Goal: Transaction & Acquisition: Purchase product/service

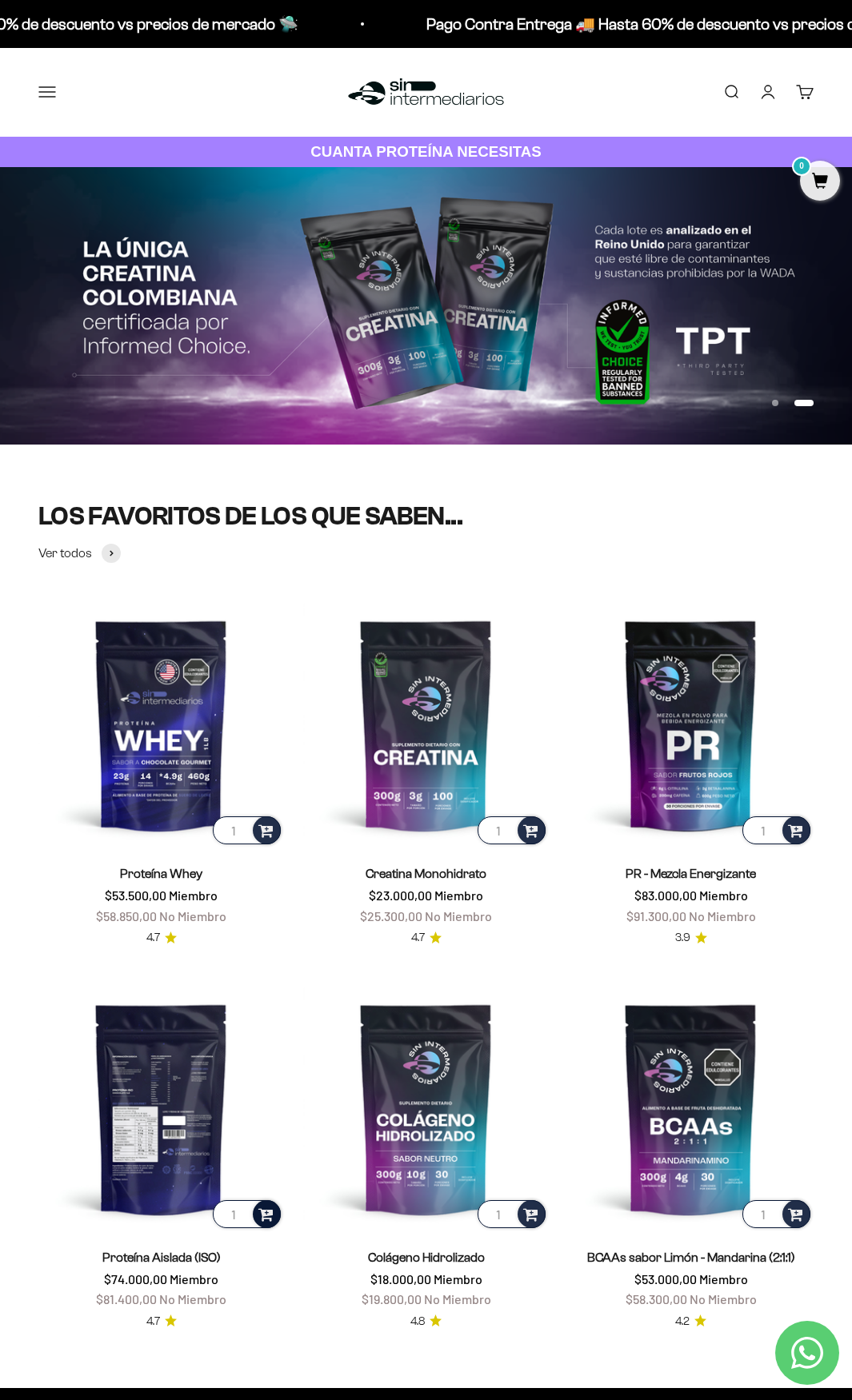
click at [271, 1220] on span at bounding box center [266, 1213] width 16 height 18
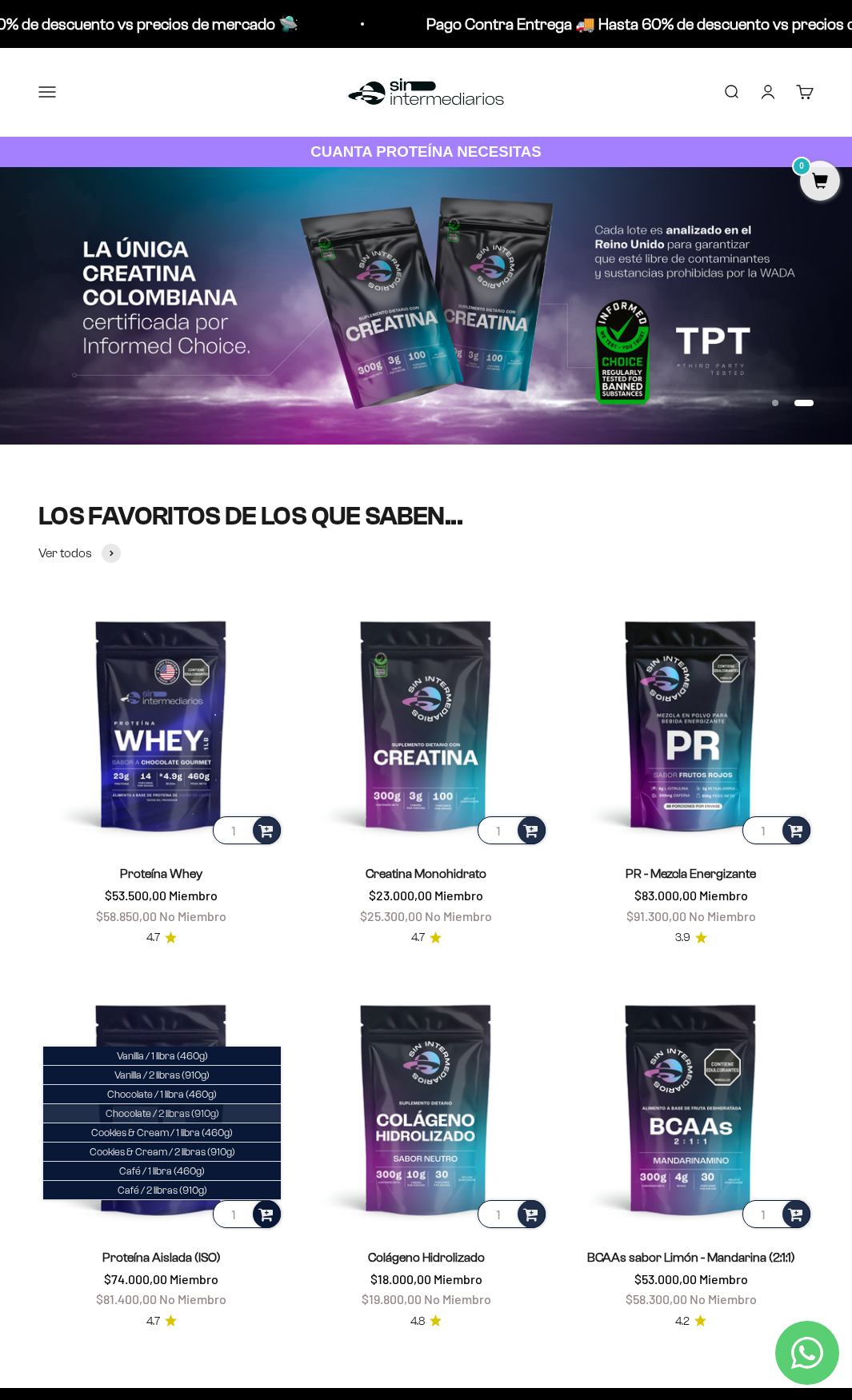
click at [232, 1110] on li "Chocolate / 2 libras (910g)" at bounding box center [161, 1113] width 237 height 19
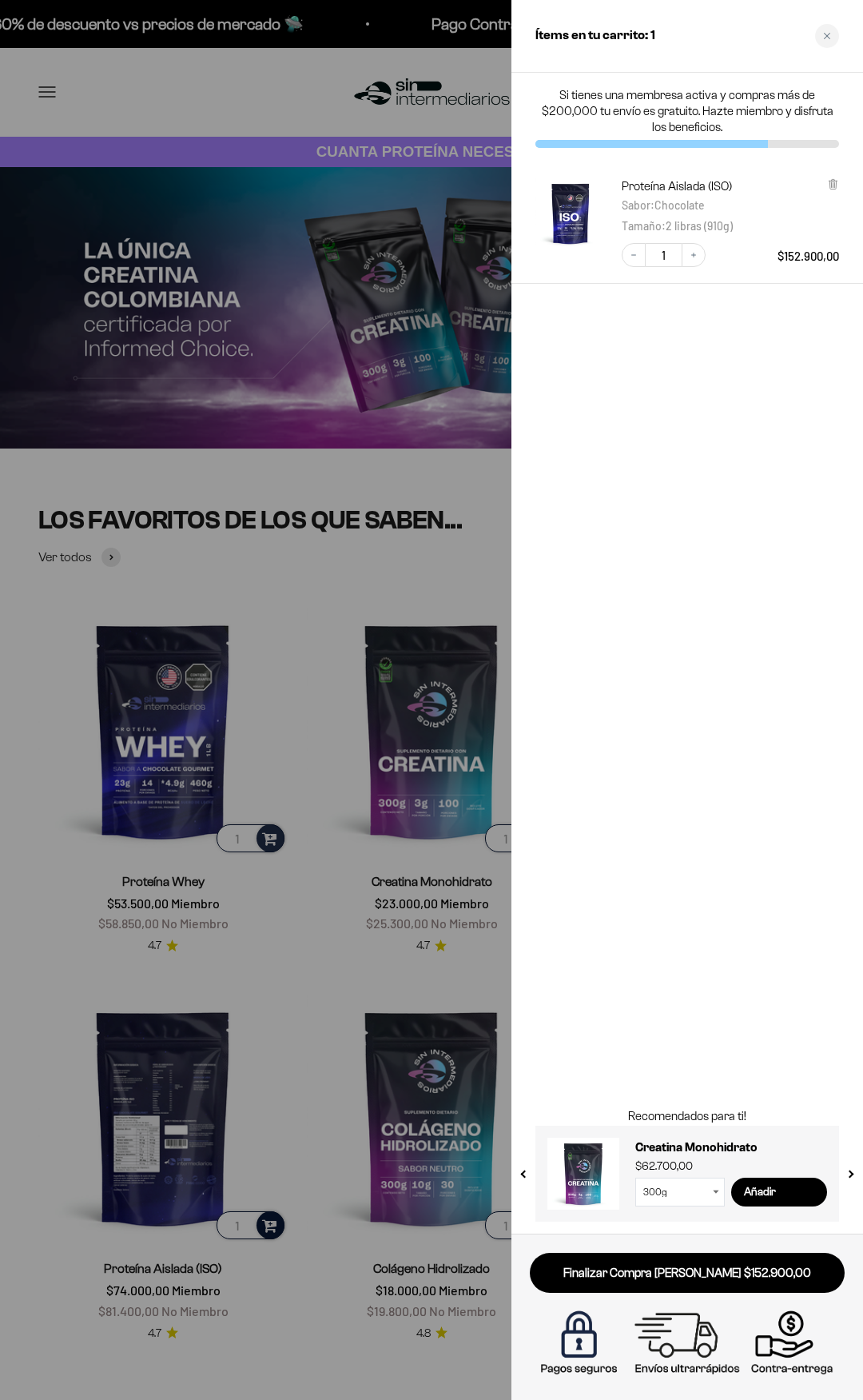
click at [303, 733] on div at bounding box center [431, 700] width 863 height 1400
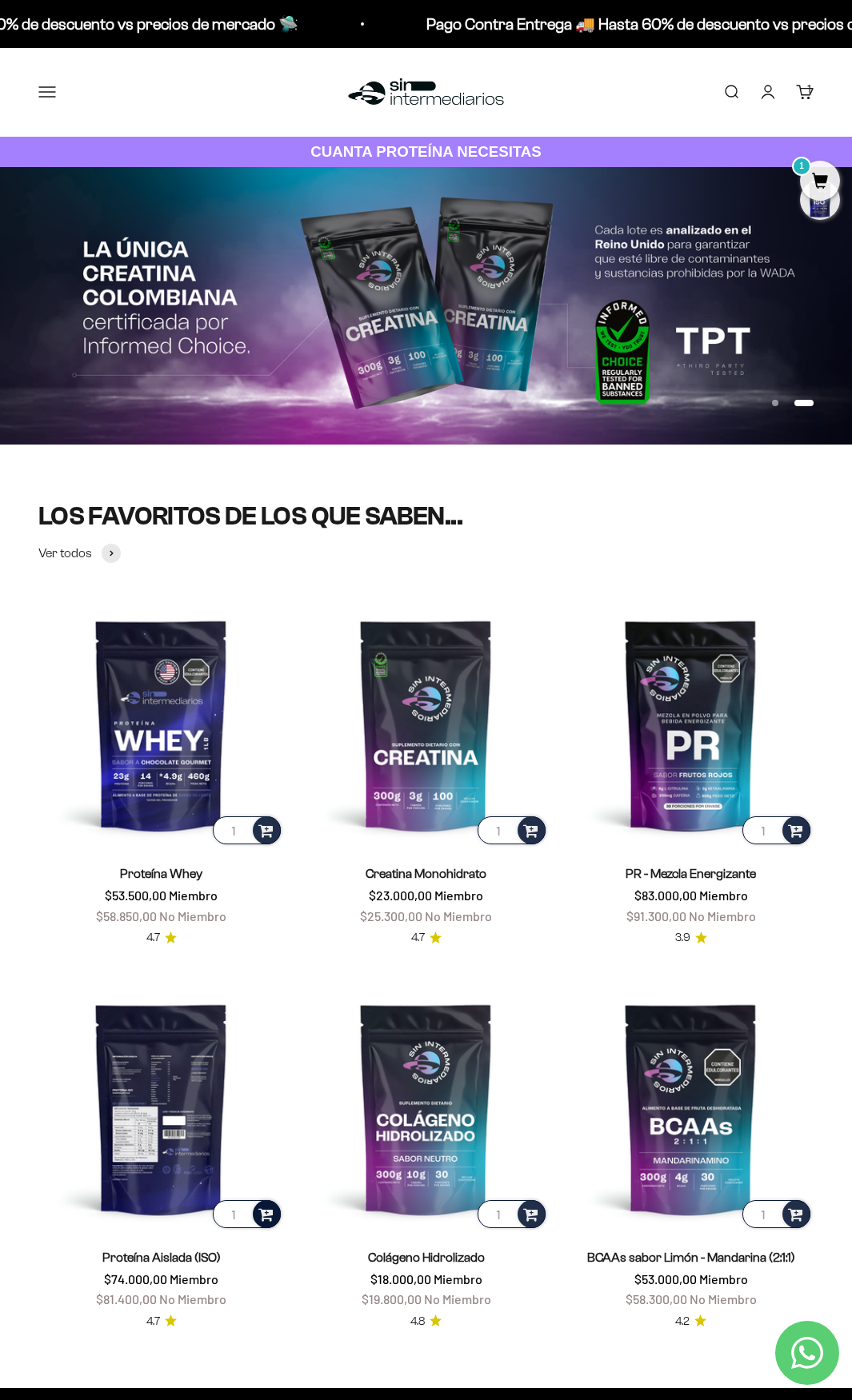
click at [264, 1209] on span at bounding box center [266, 1213] width 16 height 18
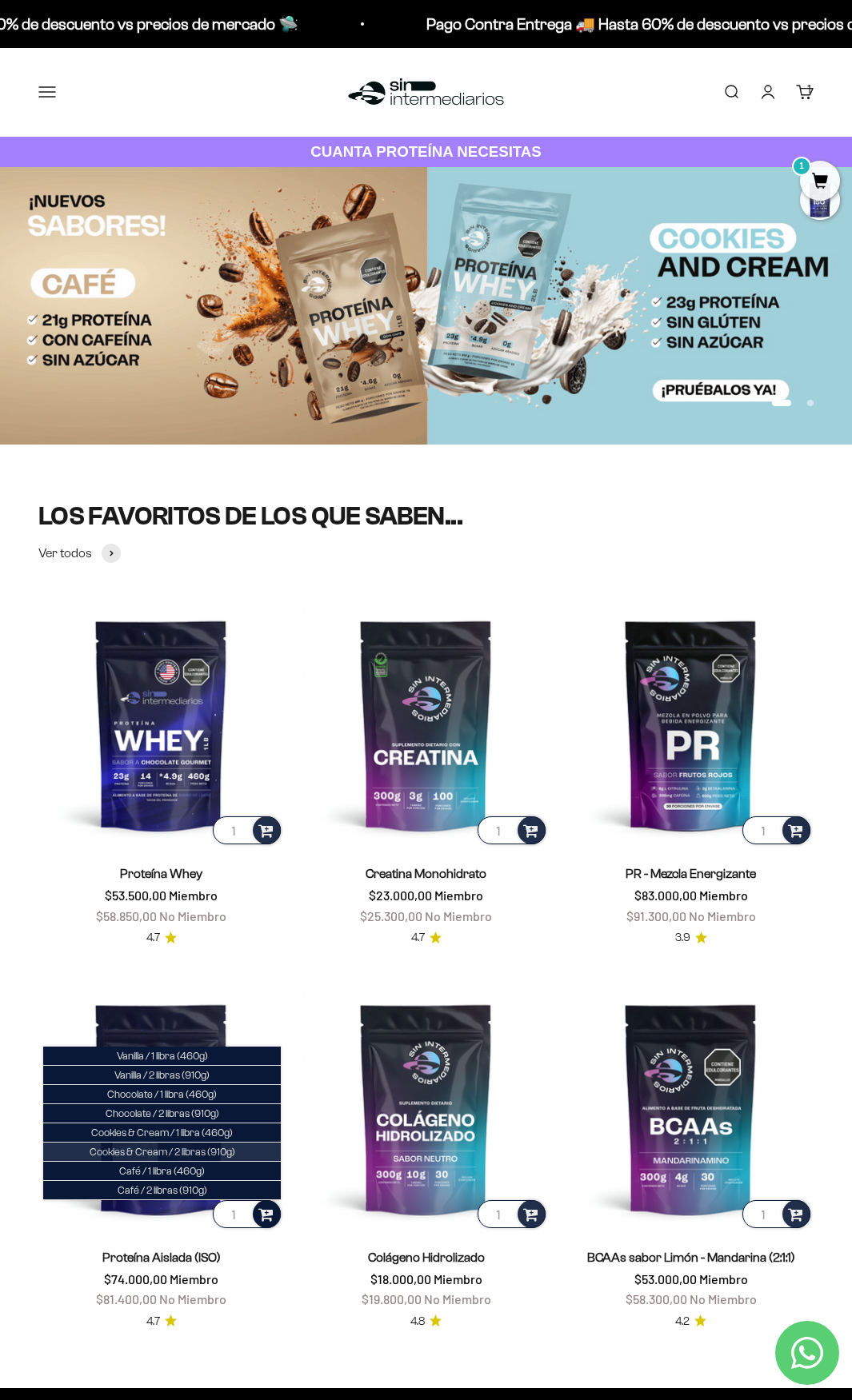
click at [252, 1149] on li "Cookies & Cream / 2 libras (910g)" at bounding box center [161, 1152] width 237 height 19
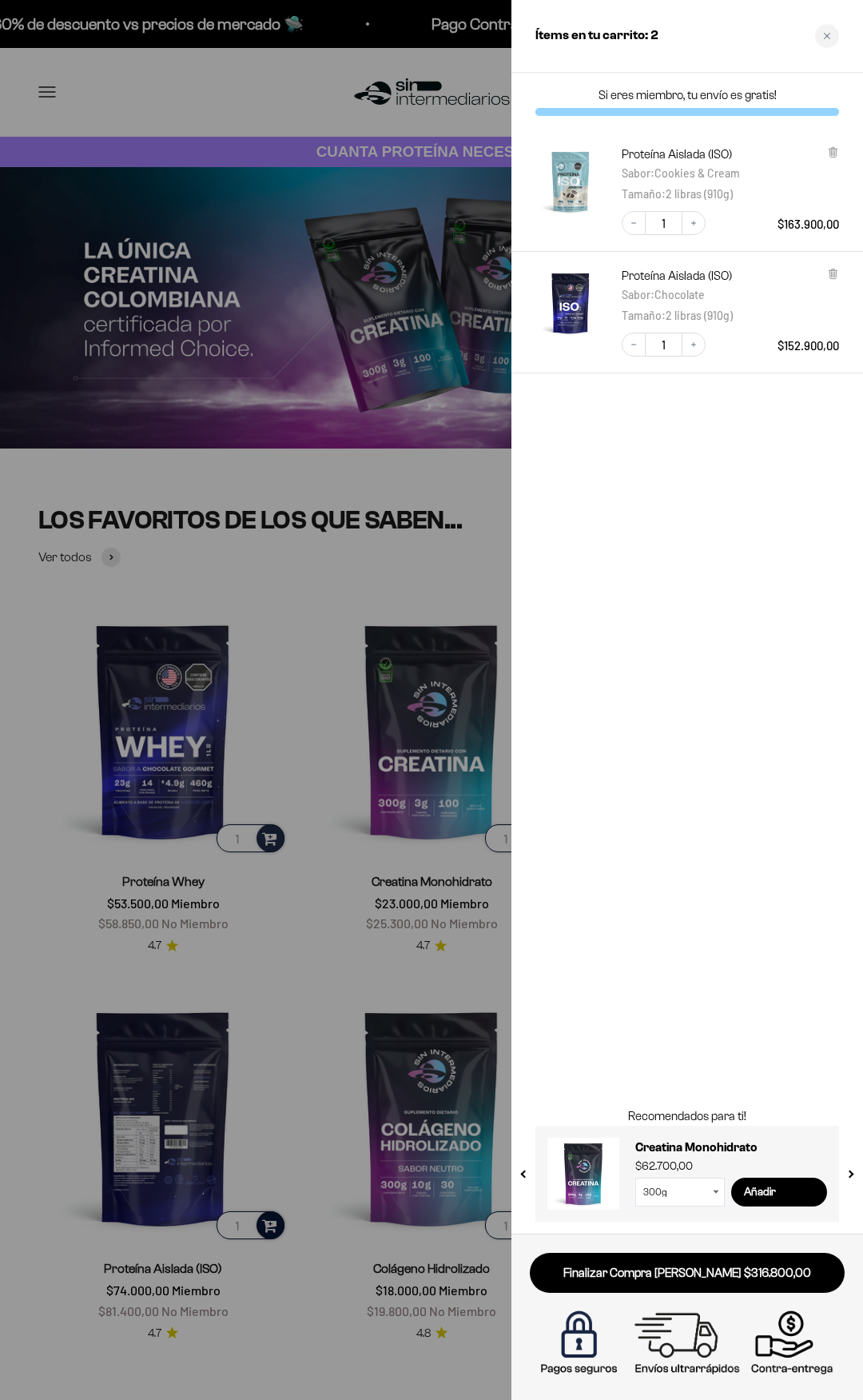
click at [466, 551] on div at bounding box center [431, 700] width 863 height 1400
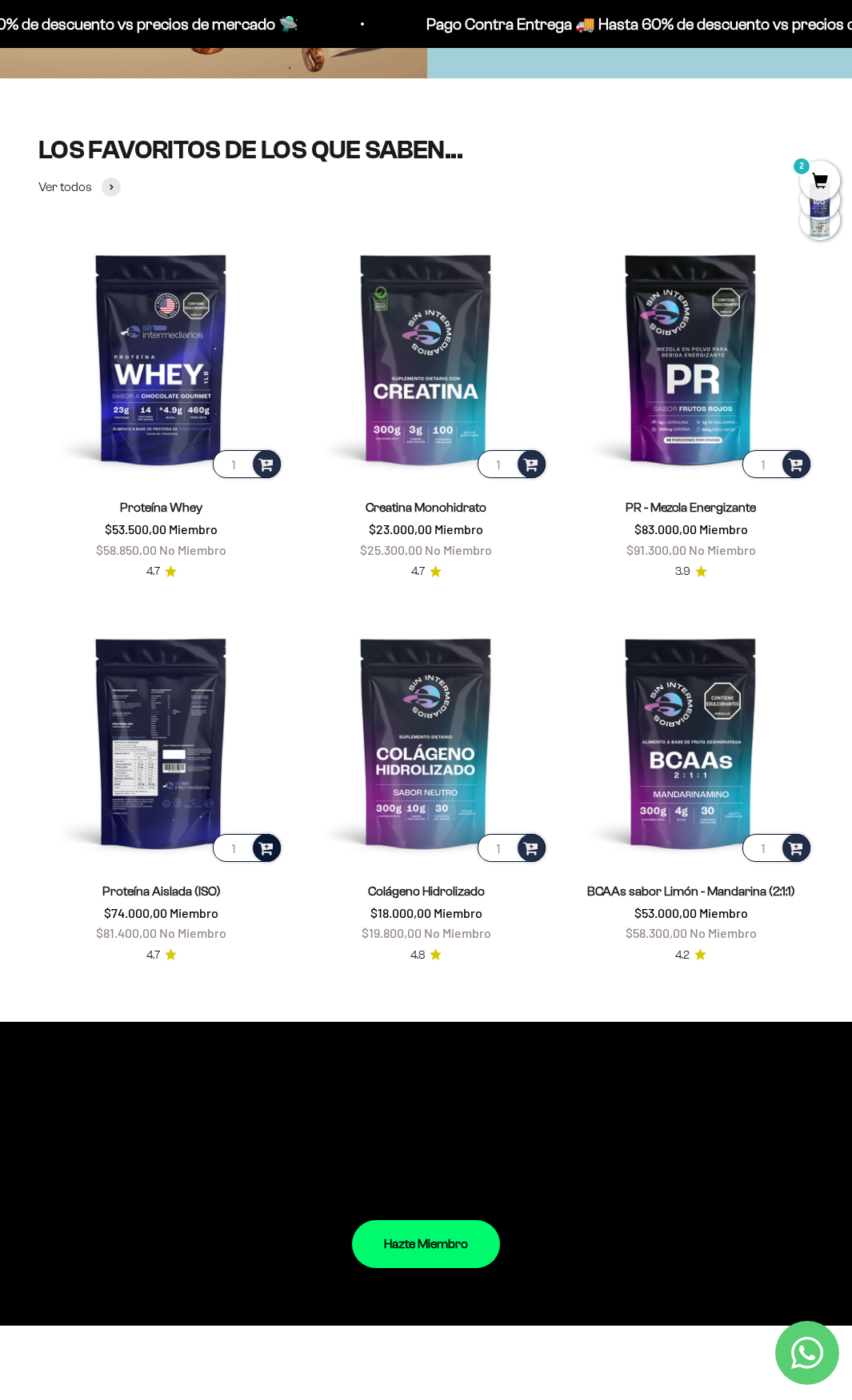
scroll to position [400, 0]
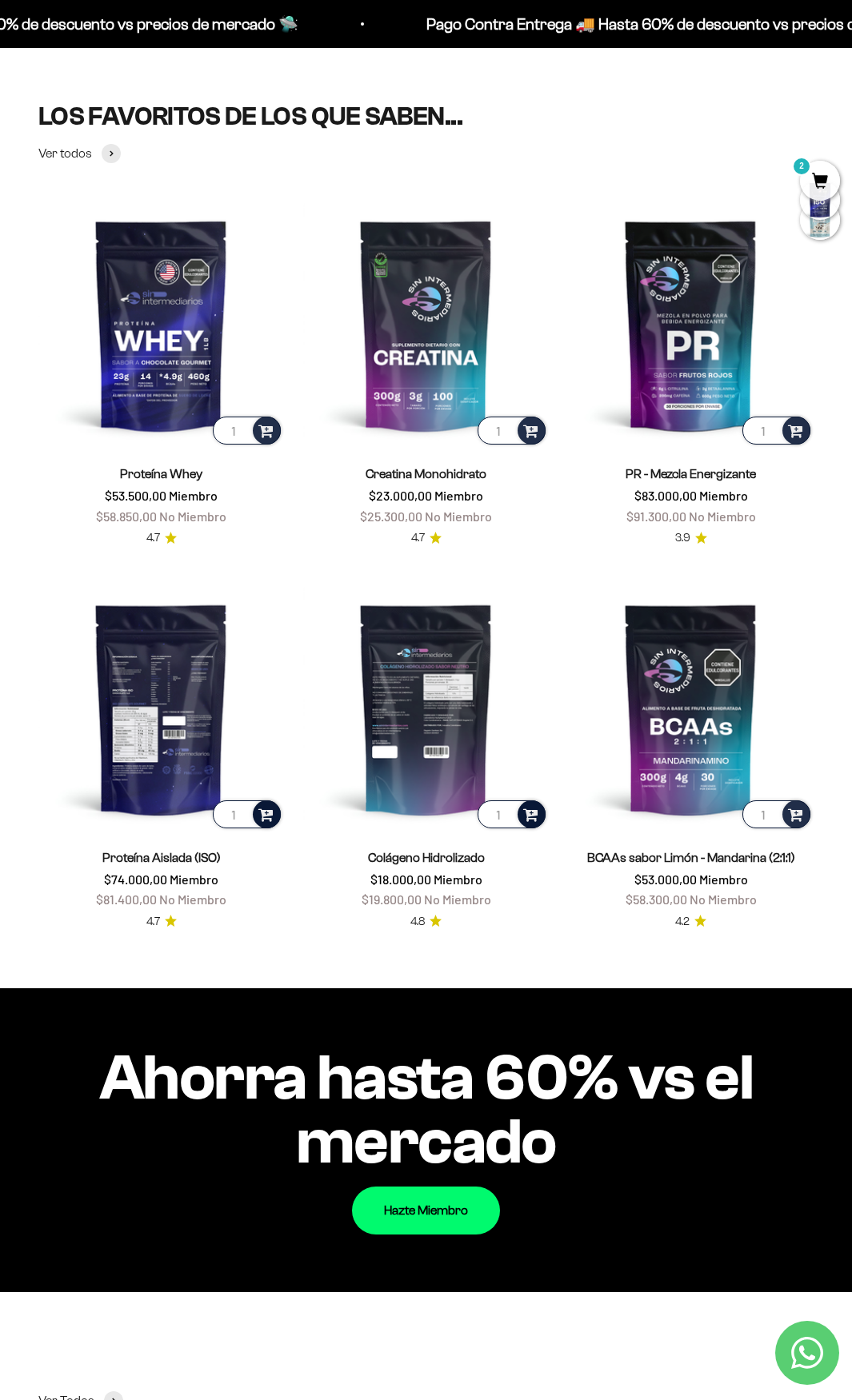
click at [538, 810] on span at bounding box center [530, 814] width 16 height 18
click at [480, 788] on li "300g" at bounding box center [426, 790] width 237 height 19
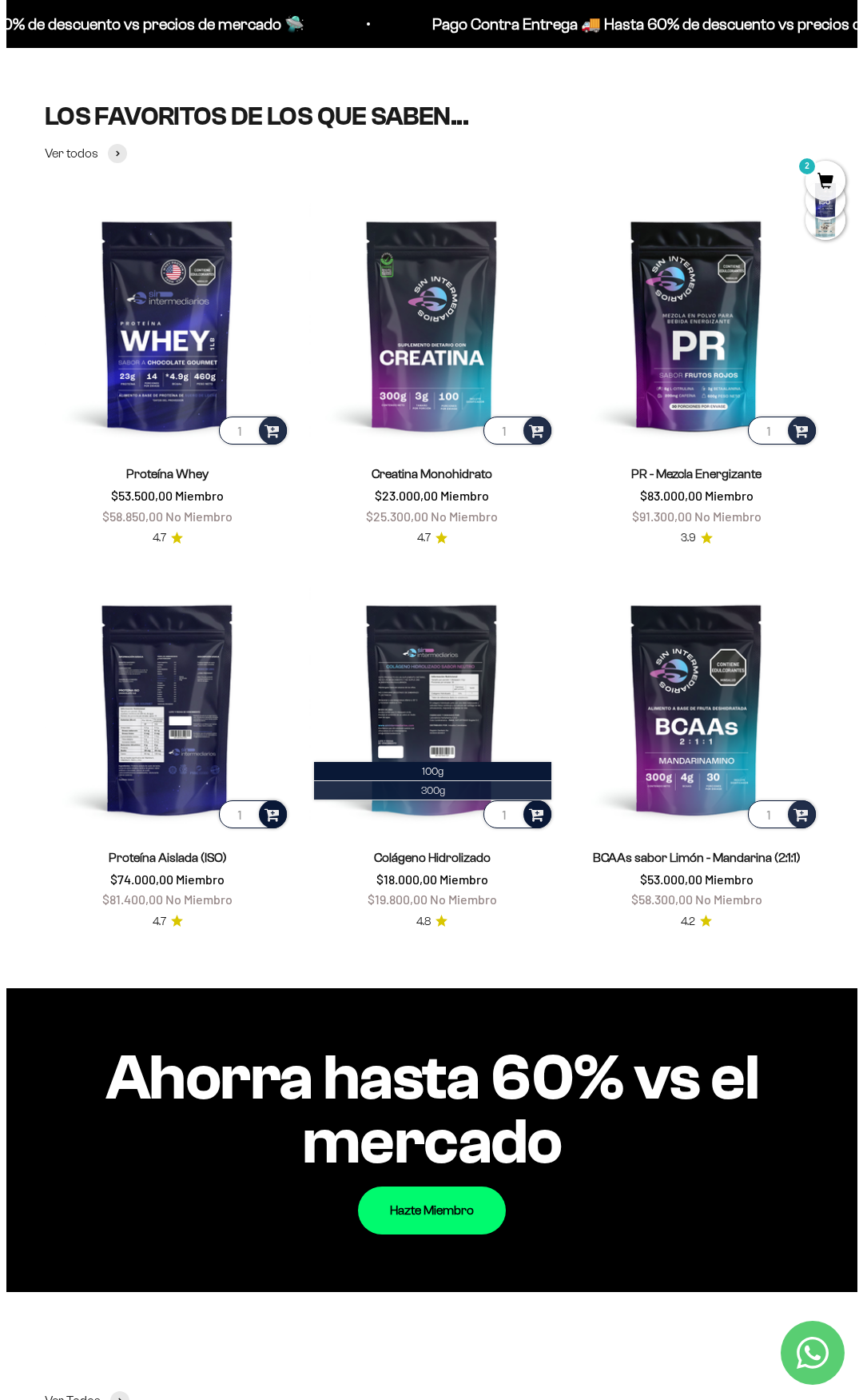
scroll to position [404, 0]
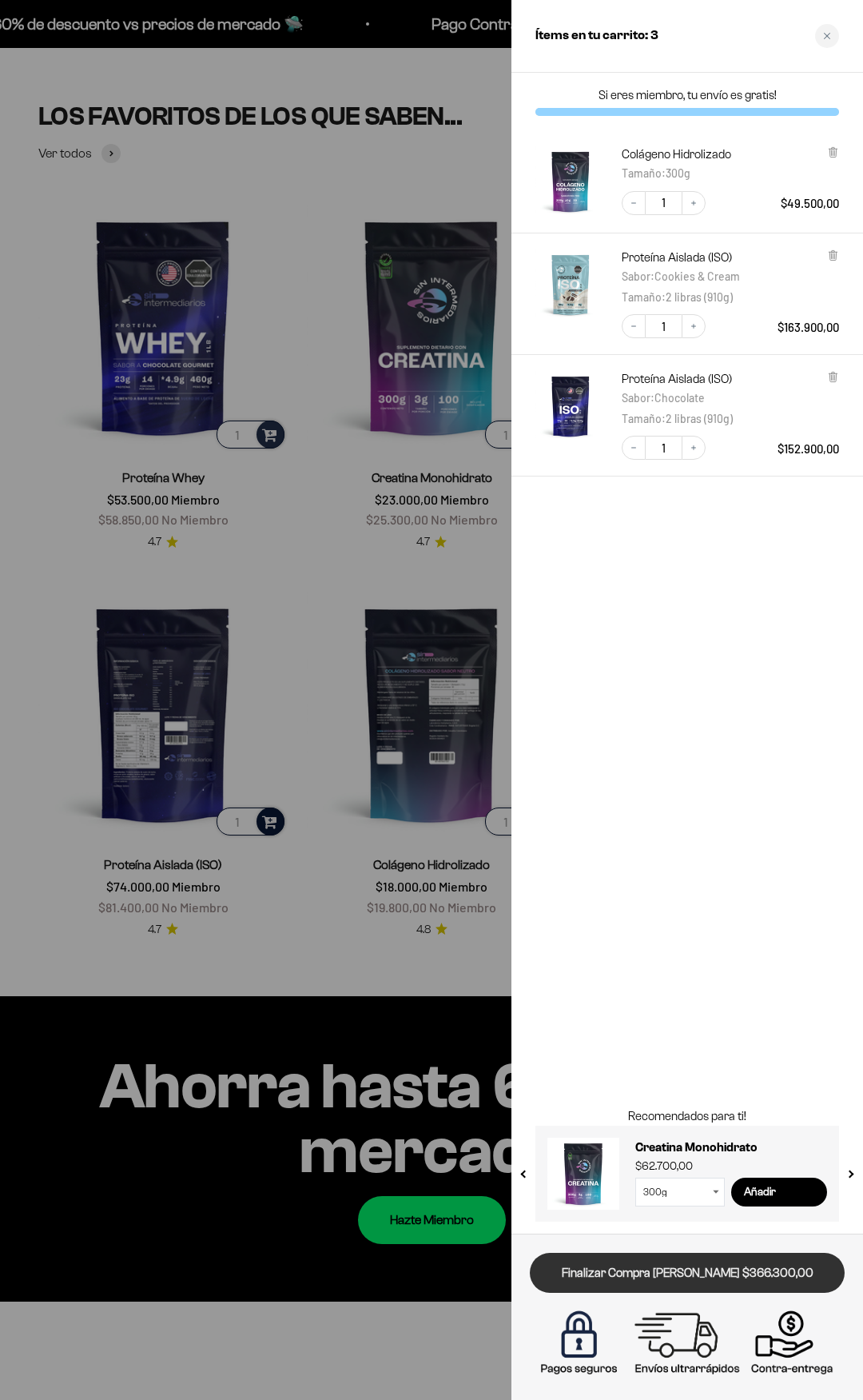
click at [696, 1279] on link "Finalizar Compra Segura $366.300,00" at bounding box center [687, 1274] width 315 height 41
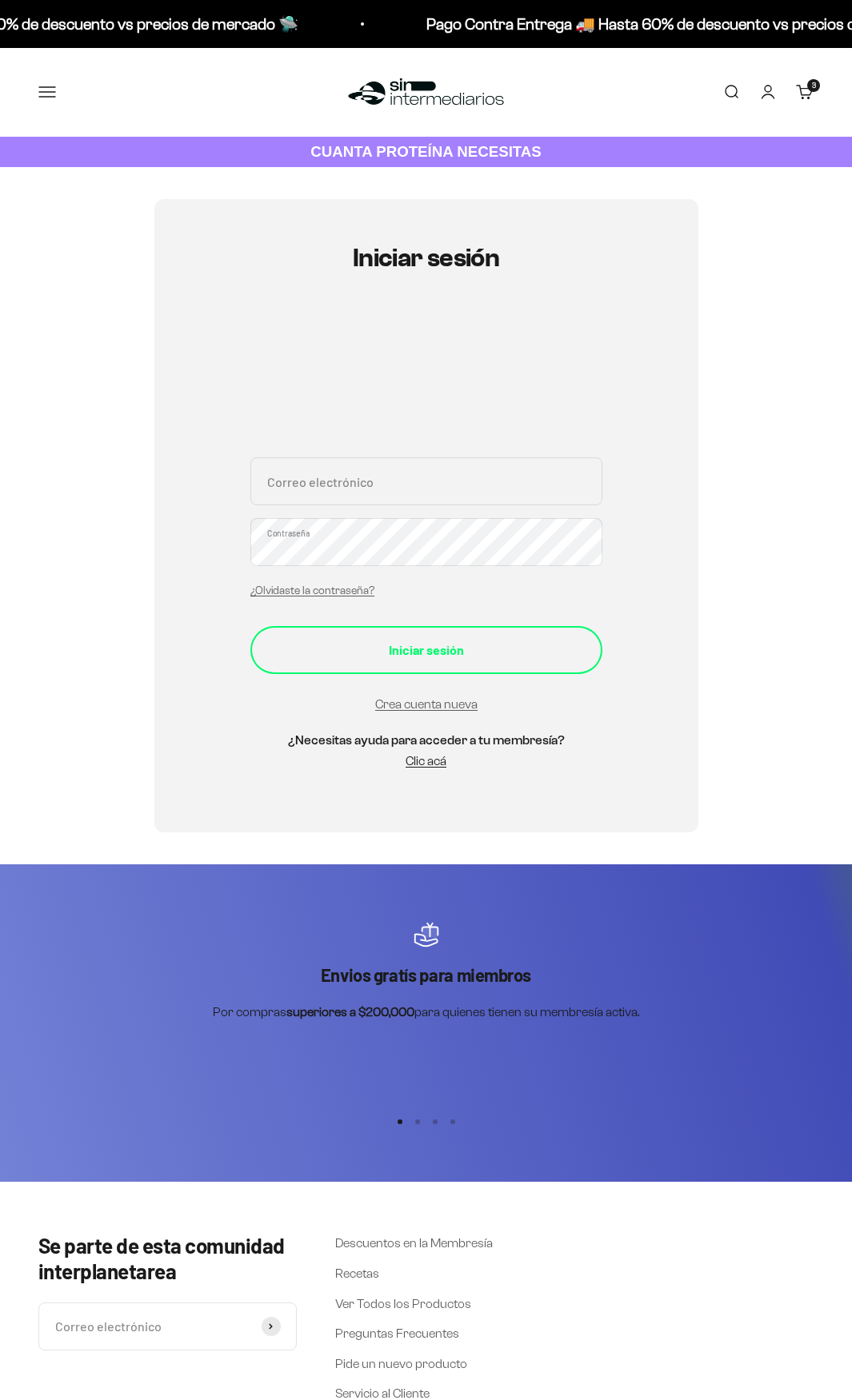
type input "victoria.ramireztu@gmail.com"
click at [437, 666] on button "Iniciar sesión" at bounding box center [426, 650] width 352 height 48
